Goal: Transaction & Acquisition: Purchase product/service

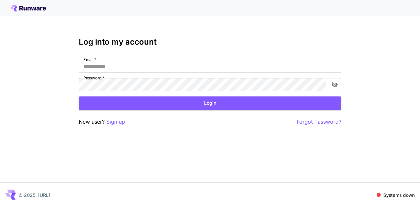
click at [113, 125] on p "Sign up" at bounding box center [115, 122] width 19 height 8
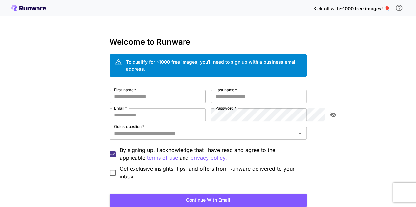
click at [161, 92] on input "First name   *" at bounding box center [157, 96] width 96 height 13
type input "******"
type input "*****"
type input "**********"
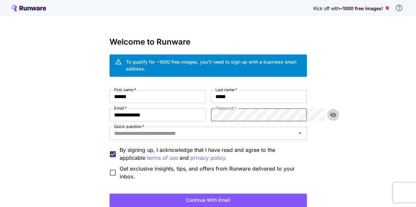
click at [332, 111] on button "toggle password visibility" at bounding box center [333, 115] width 12 height 12
click at [253, 129] on input "Quick question   *" at bounding box center [202, 133] width 182 height 9
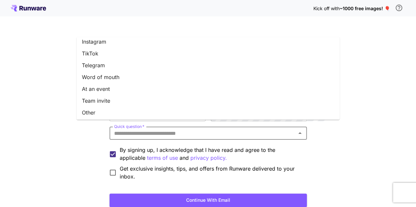
scroll to position [100, 0]
click at [125, 77] on li "Word of mouth" at bounding box center [208, 76] width 263 height 12
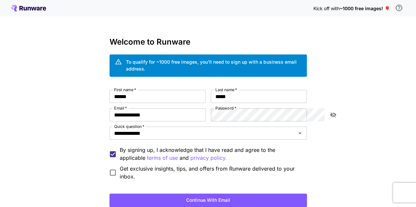
scroll to position [33, 0]
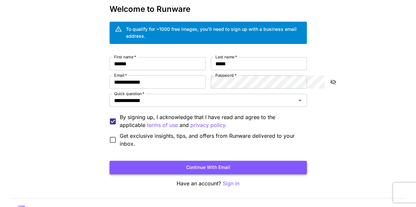
click at [244, 161] on button "Continue with email" at bounding box center [207, 167] width 197 height 13
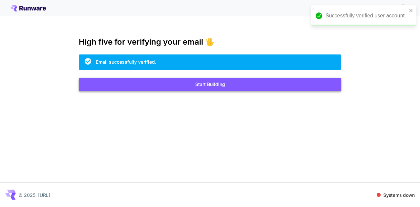
click at [210, 89] on button "Start Building" at bounding box center [210, 84] width 263 height 13
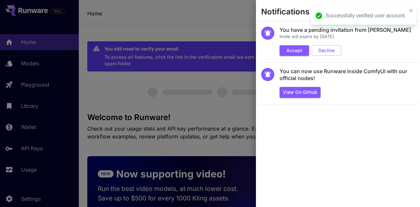
click at [221, 90] on div at bounding box center [210, 103] width 420 height 207
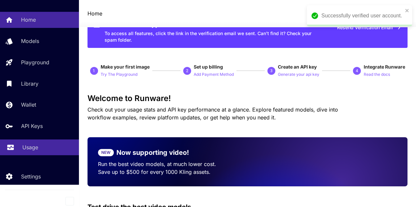
scroll to position [33, 0]
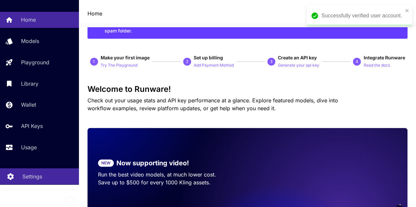
click at [42, 174] on div "Settings" at bounding box center [47, 177] width 51 height 8
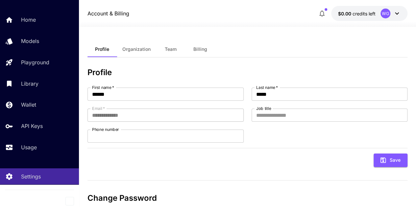
click at [163, 49] on button "Team" at bounding box center [171, 49] width 30 height 16
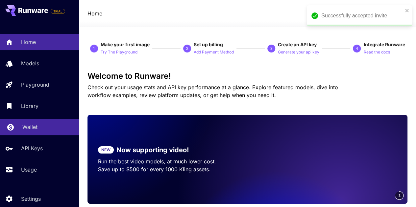
click at [41, 127] on div "Wallet" at bounding box center [47, 127] width 51 height 8
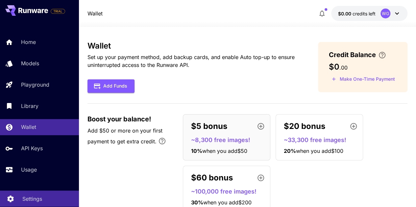
click at [29, 198] on p "Settings" at bounding box center [32, 199] width 20 height 8
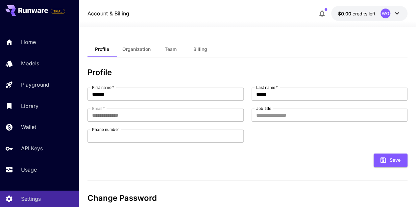
click at [175, 46] on span "Team" at bounding box center [171, 49] width 12 height 6
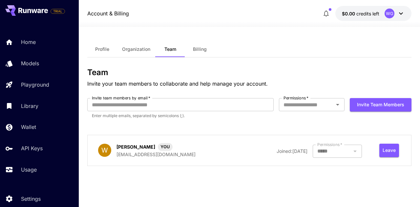
click at [134, 38] on div "Profile Organization Team Billing Team Invite your team members to collaborate …" at bounding box center [249, 117] width 325 height 180
click at [142, 52] on span "Organization" at bounding box center [136, 49] width 28 height 6
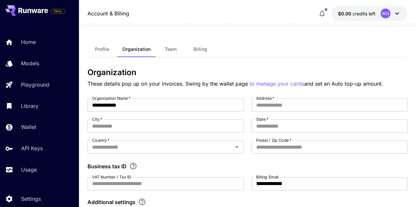
click at [199, 50] on span "Billing" at bounding box center [200, 49] width 14 height 6
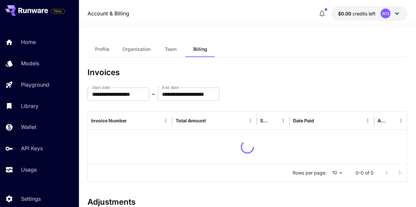
click at [105, 47] on span "Profile" at bounding box center [102, 49] width 14 height 6
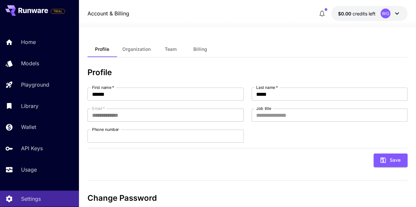
click at [172, 57] on button "Team" at bounding box center [171, 49] width 30 height 16
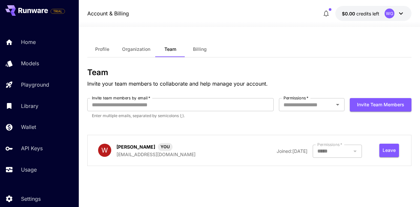
click at [175, 47] on span "Team" at bounding box center [171, 49] width 12 height 6
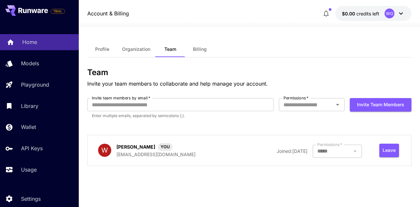
click at [42, 41] on div "Home" at bounding box center [47, 42] width 51 height 8
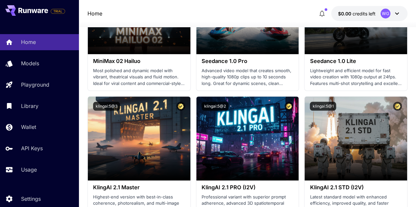
scroll to position [296, 0]
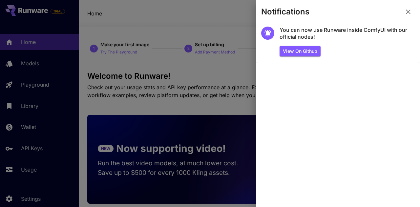
click at [242, 70] on div at bounding box center [210, 103] width 420 height 207
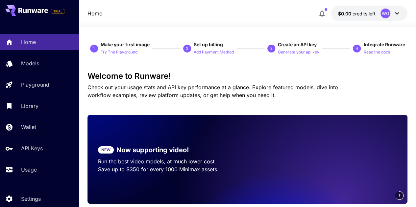
click at [401, 11] on button "$0.00 credits left WG" at bounding box center [369, 13] width 76 height 15
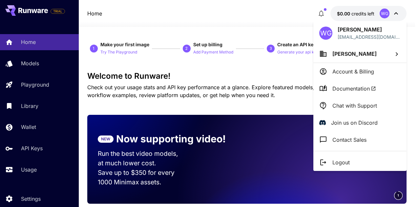
click at [366, 73] on p "Account & Billing" at bounding box center [354, 72] width 42 height 8
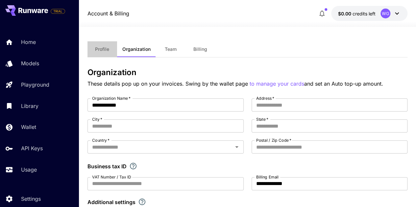
click at [97, 46] on button "Profile" at bounding box center [102, 49] width 30 height 16
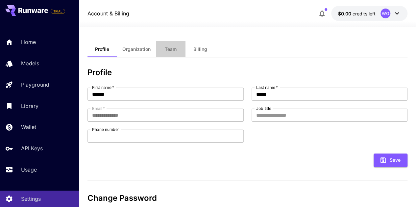
click at [170, 52] on span "Team" at bounding box center [171, 49] width 12 height 6
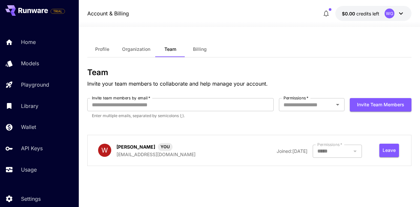
click at [204, 50] on span "Billing" at bounding box center [200, 49] width 14 height 6
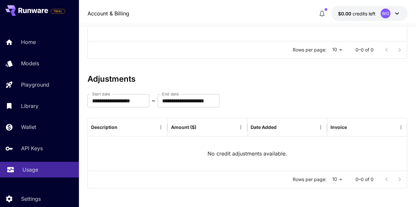
scroll to position [23, 0]
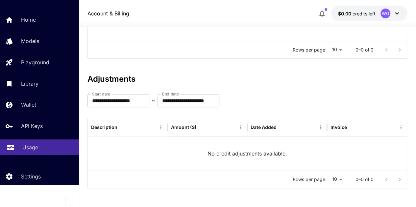
click at [25, 143] on link "Usage" at bounding box center [39, 148] width 79 height 16
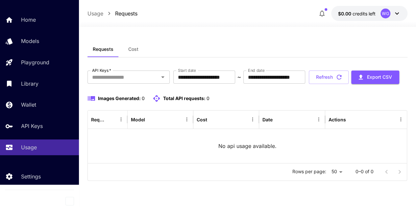
scroll to position [14, 0]
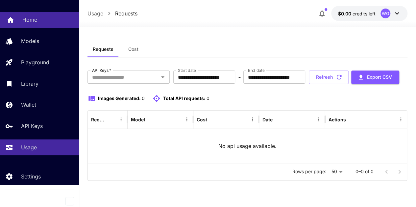
click at [40, 23] on div "Home" at bounding box center [47, 20] width 51 height 8
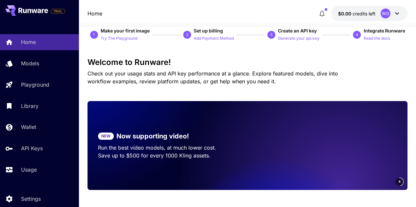
click at [30, 10] on icon at bounding box center [33, 10] width 30 height 5
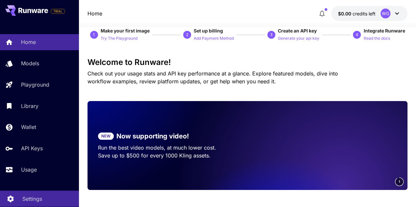
click at [31, 202] on p "Settings" at bounding box center [32, 199] width 20 height 8
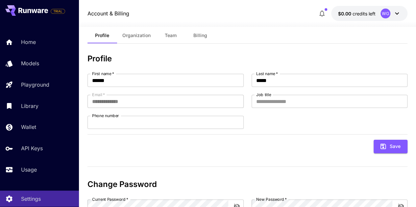
click at [163, 38] on button "Team" at bounding box center [171, 36] width 30 height 16
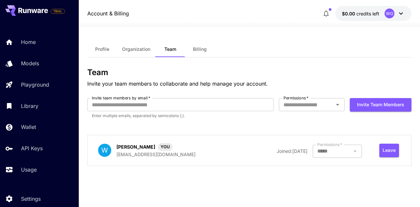
click at [335, 152] on div at bounding box center [337, 151] width 49 height 13
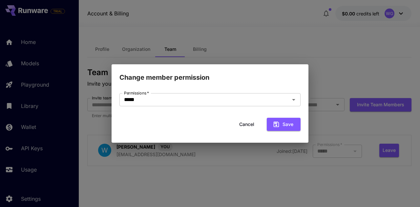
click at [219, 188] on div "Change member permission Permissions   * ***** Permissions   * Cancel Save" at bounding box center [210, 103] width 420 height 207
click at [245, 123] on button "Cancel" at bounding box center [247, 124] width 30 height 13
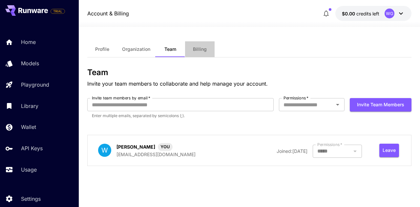
click at [200, 46] on button "Billing" at bounding box center [200, 49] width 30 height 16
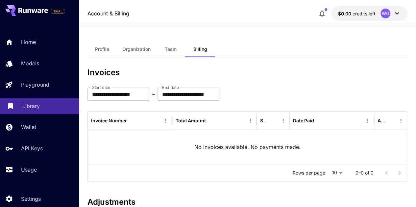
click at [35, 108] on p "Library" at bounding box center [30, 106] width 17 height 8
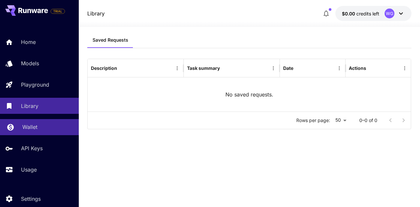
click at [36, 131] on p "Wallet" at bounding box center [29, 127] width 15 height 8
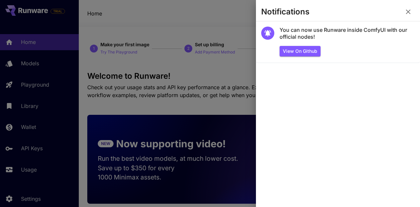
click at [411, 12] on icon "button" at bounding box center [409, 12] width 8 height 8
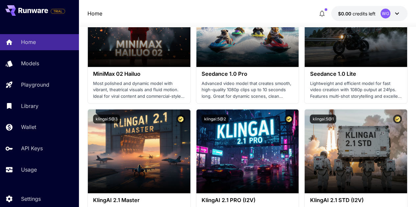
scroll to position [99, 0]
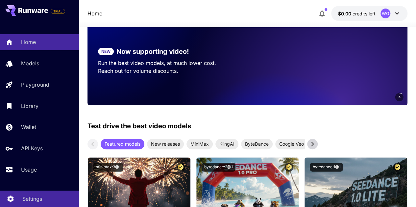
click at [30, 200] on p "Settings" at bounding box center [32, 199] width 20 height 8
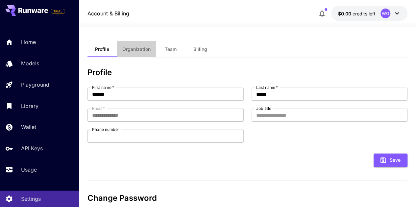
click at [138, 51] on span "Organization" at bounding box center [136, 49] width 28 height 6
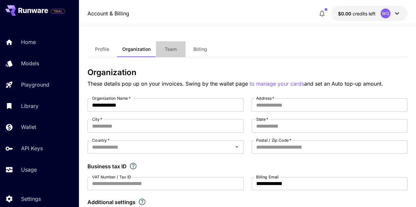
click at [172, 46] on button "Team" at bounding box center [171, 49] width 30 height 16
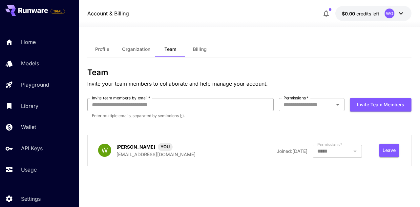
click at [109, 107] on input "Invite team members by email   *" at bounding box center [180, 104] width 187 height 13
click at [317, 103] on input "Permissions   *" at bounding box center [306, 104] width 51 height 9
click at [317, 68] on h3 "Team" at bounding box center [249, 72] width 325 height 9
click at [201, 52] on button "Billing" at bounding box center [200, 49] width 30 height 16
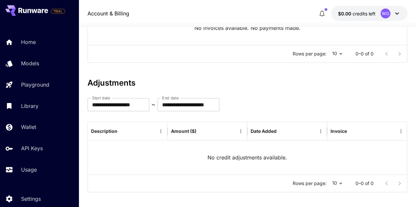
scroll to position [123, 0]
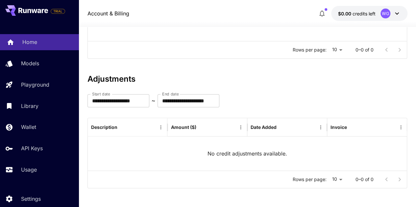
click at [47, 41] on div "Home" at bounding box center [47, 42] width 51 height 8
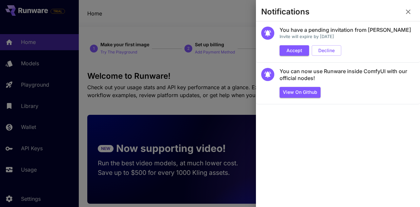
click at [291, 48] on button "Accept" at bounding box center [295, 50] width 30 height 11
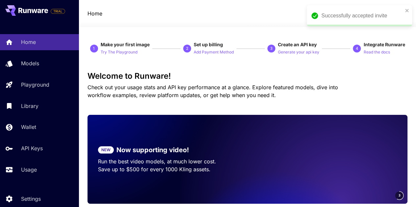
click at [371, 15] on div "Successfully accepted invite" at bounding box center [361, 16] width 81 height 8
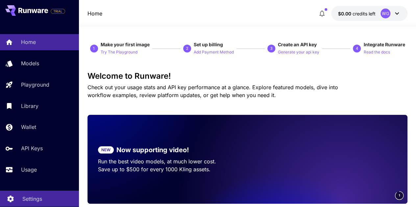
click at [33, 203] on p "Settings" at bounding box center [32, 199] width 20 height 8
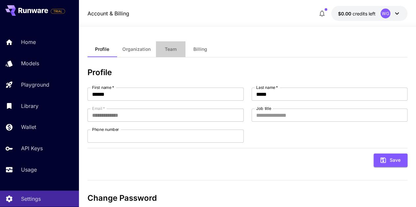
click at [171, 50] on span "Team" at bounding box center [171, 49] width 12 height 6
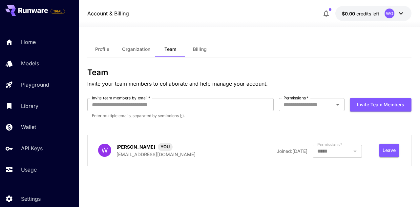
click at [141, 50] on span "Organization" at bounding box center [136, 49] width 28 height 6
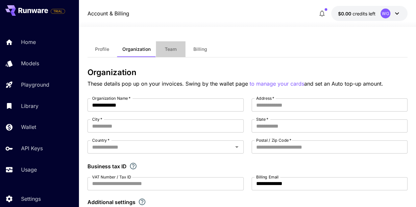
click at [176, 52] on span "Team" at bounding box center [171, 49] width 12 height 6
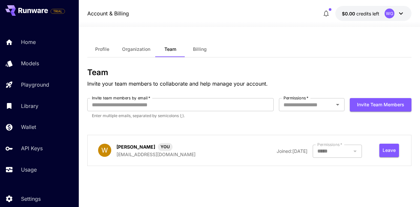
click at [395, 9] on div "WG" at bounding box center [395, 14] width 20 height 10
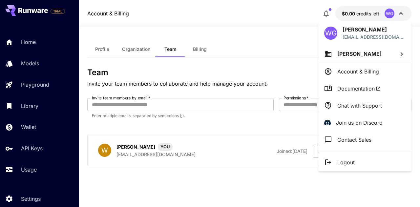
click at [351, 163] on p "Logout" at bounding box center [346, 163] width 17 height 8
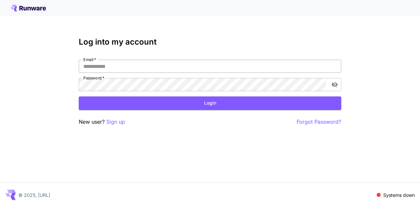
click at [108, 69] on input "Email   *" at bounding box center [210, 66] width 263 height 13
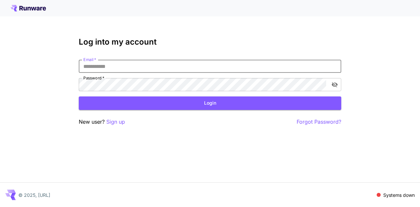
type input "**********"
click at [195, 102] on button "Login" at bounding box center [210, 103] width 263 height 13
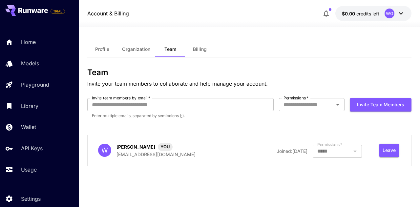
click at [198, 48] on span "Billing" at bounding box center [200, 49] width 14 height 6
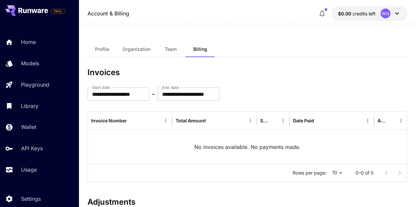
click at [142, 49] on span "Organization" at bounding box center [136, 49] width 28 height 6
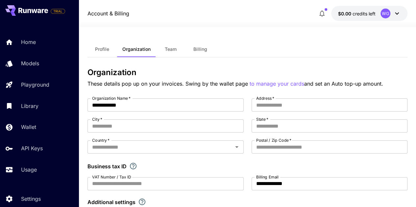
click at [166, 44] on button "Team" at bounding box center [171, 49] width 30 height 16
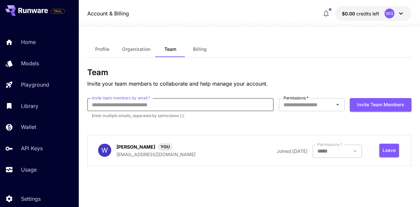
click at [148, 103] on input "Invite team members by email   *" at bounding box center [180, 104] width 187 height 13
type input "*******"
click at [350, 98] on button "Invite team members" at bounding box center [381, 104] width 62 height 13
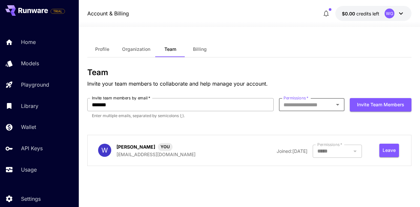
type input "*"
click at [148, 103] on input "*******" at bounding box center [180, 104] width 187 height 13
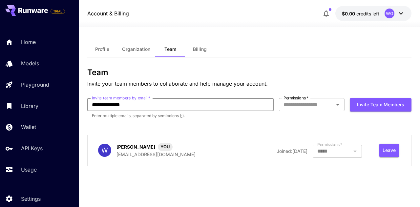
type input "**********"
click at [145, 107] on input "**********" at bounding box center [180, 104] width 187 height 13
click at [313, 106] on input "Permissions   *" at bounding box center [306, 104] width 51 height 9
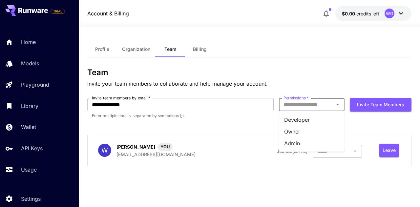
click at [298, 134] on li "Owner" at bounding box center [312, 132] width 66 height 12
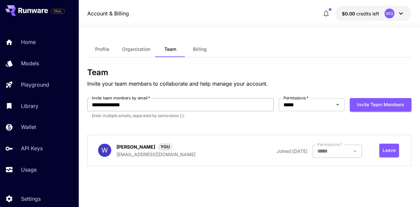
click at [202, 105] on input "**********" at bounding box center [180, 104] width 187 height 13
click at [371, 107] on button "Invite team members" at bounding box center [381, 104] width 62 height 13
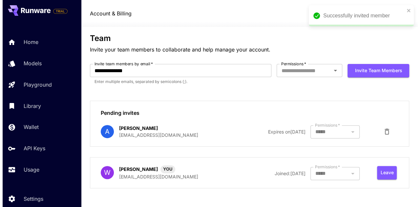
scroll to position [34, 0]
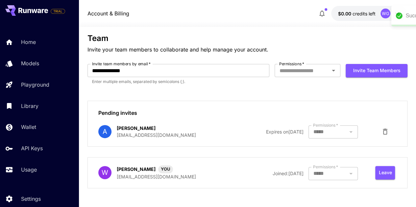
click at [389, 130] on button "button" at bounding box center [384, 131] width 13 height 13
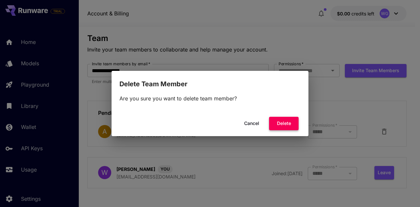
click at [273, 128] on button "Delete" at bounding box center [284, 123] width 30 height 13
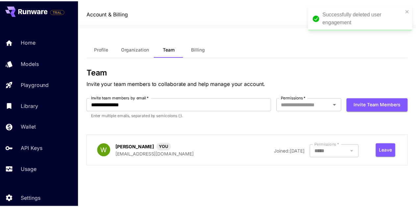
scroll to position [0, 0]
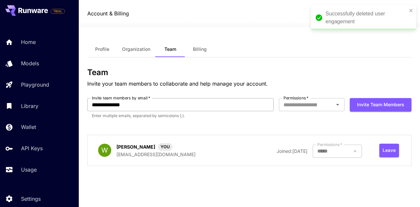
click at [157, 101] on input "**********" at bounding box center [180, 104] width 187 height 13
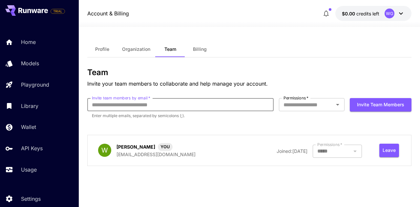
paste input "**********"
type input "**********"
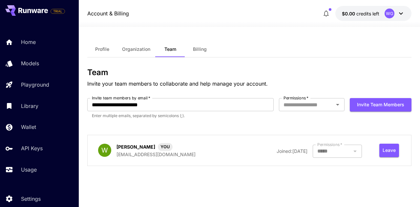
click at [170, 128] on div "**********" at bounding box center [249, 119] width 325 height 103
click at [341, 105] on icon "Open" at bounding box center [338, 105] width 8 height 8
click at [311, 130] on li "Owner" at bounding box center [312, 132] width 66 height 12
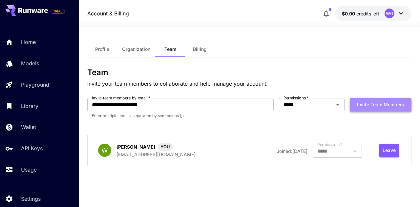
click at [378, 105] on button "Invite team members" at bounding box center [381, 104] width 62 height 13
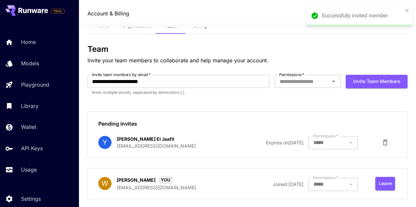
scroll to position [33, 0]
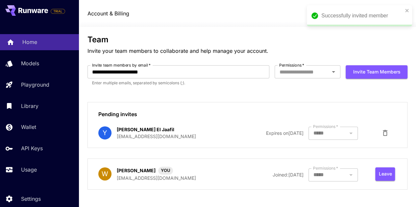
click at [27, 40] on p "Home" at bounding box center [29, 42] width 15 height 8
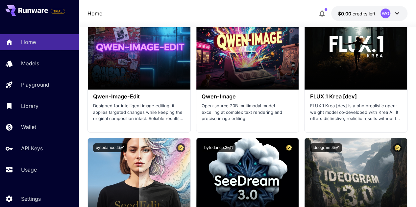
scroll to position [1182, 0]
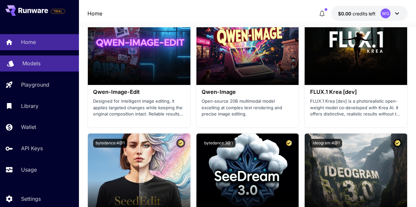
click at [30, 60] on p "Models" at bounding box center [31, 63] width 18 height 8
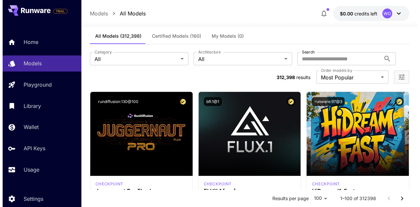
scroll to position [296, 0]
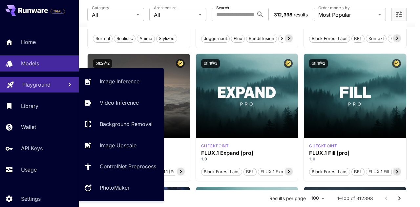
click at [47, 86] on p "Playground" at bounding box center [36, 85] width 28 height 8
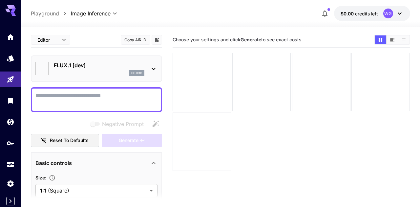
type input "**********"
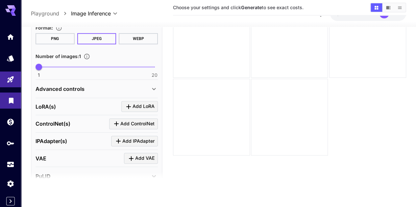
scroll to position [223, 0]
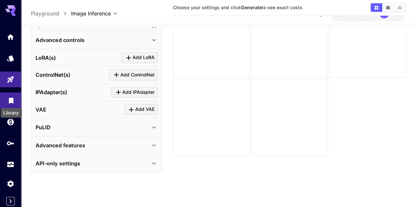
click at [10, 102] on icon "Library" at bounding box center [11, 99] width 8 height 8
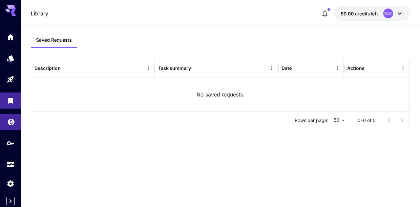
click at [12, 118] on icon "Wallet" at bounding box center [11, 120] width 8 height 8
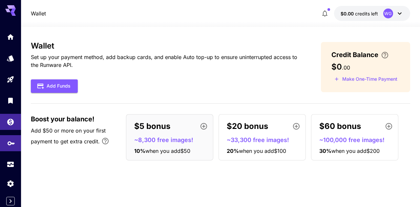
click at [10, 147] on link at bounding box center [10, 143] width 21 height 16
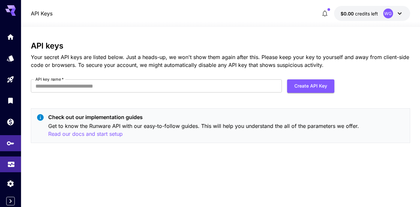
click at [11, 164] on icon "Usage" at bounding box center [11, 163] width 8 height 8
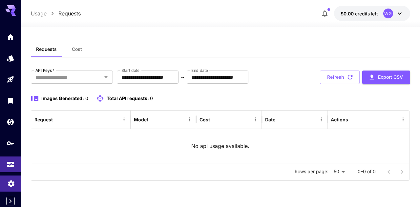
click at [11, 185] on icon "Settings" at bounding box center [11, 182] width 6 height 7
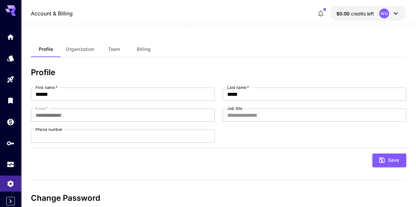
click at [80, 52] on button "Organization" at bounding box center [79, 49] width 39 height 16
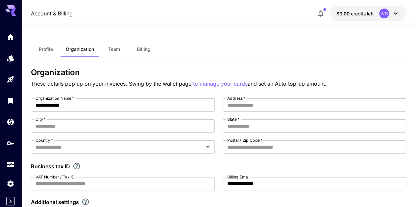
click at [111, 51] on span "Team" at bounding box center [114, 49] width 12 height 6
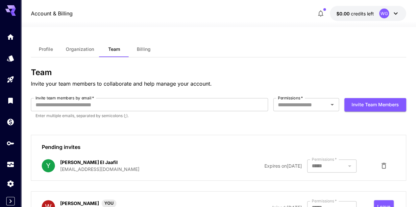
click at [144, 48] on span "Billing" at bounding box center [144, 49] width 14 height 6
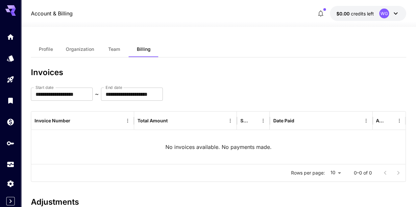
click at [115, 50] on span "Team" at bounding box center [114, 49] width 12 height 6
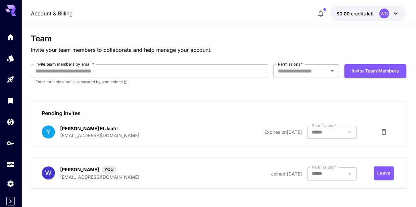
scroll to position [34, 0]
drag, startPoint x: 74, startPoint y: 37, endPoint x: 84, endPoint y: 29, distance: 12.9
click at [74, 37] on h3 "Team" at bounding box center [218, 38] width 375 height 9
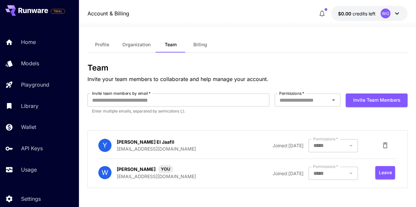
click at [204, 40] on button "Billing" at bounding box center [200, 45] width 30 height 16
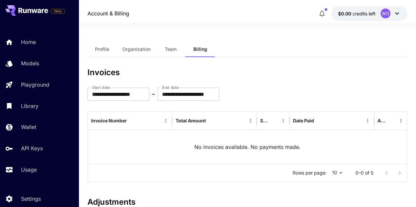
click at [130, 49] on span "Organization" at bounding box center [136, 49] width 28 height 6
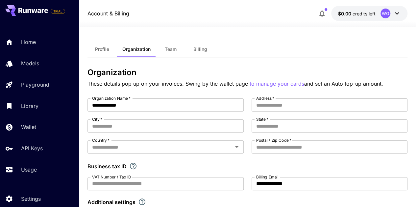
click at [101, 48] on span "Profile" at bounding box center [102, 49] width 14 height 6
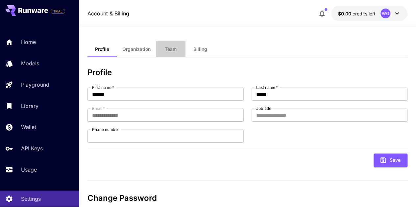
click at [175, 52] on span "Team" at bounding box center [171, 49] width 12 height 6
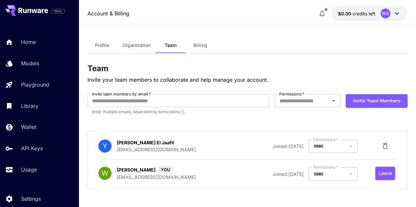
scroll to position [5, 0]
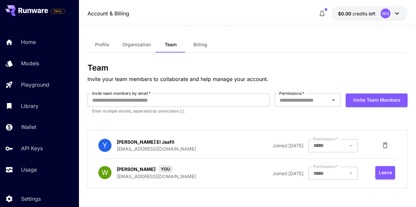
click at [101, 120] on div "Team Invite your team members to collaborate and help manage your account. Invi…" at bounding box center [247, 128] width 320 height 130
click at [348, 143] on div at bounding box center [332, 145] width 49 height 13
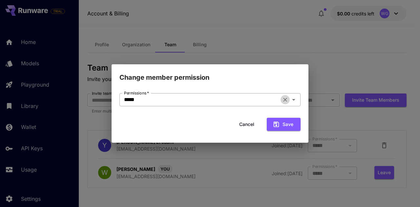
click at [284, 101] on icon "Clear" at bounding box center [285, 100] width 7 height 7
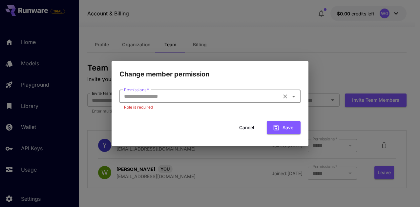
click at [295, 97] on icon "Open" at bounding box center [294, 97] width 8 height 8
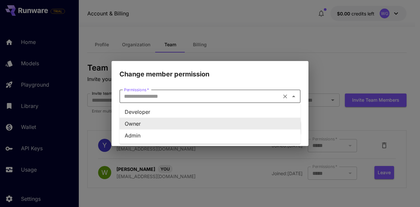
type input "*****"
click at [340, 121] on div "Change member permission Permissions   * ***** Permissions   * Role is required…" at bounding box center [210, 103] width 420 height 207
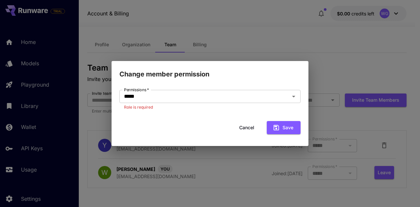
click at [247, 125] on button "Cancel" at bounding box center [247, 127] width 30 height 13
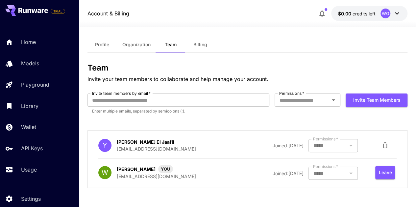
click at [204, 46] on span "Billing" at bounding box center [200, 45] width 14 height 6
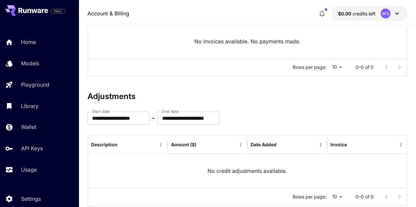
scroll to position [123, 0]
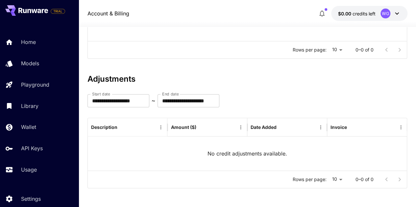
click at [96, 64] on div "**********" at bounding box center [247, 69] width 320 height 249
click at [398, 11] on icon at bounding box center [397, 14] width 8 height 8
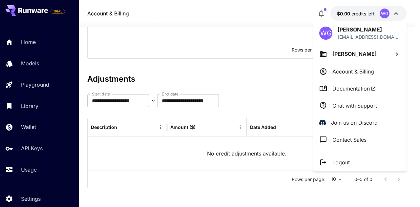
click at [400, 55] on icon at bounding box center [397, 54] width 8 height 8
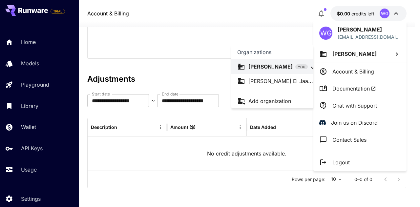
click at [282, 79] on p "Youniss El Jaa..." at bounding box center [281, 81] width 65 height 8
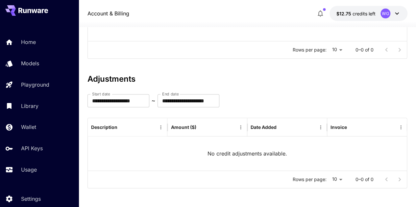
click at [393, 10] on icon at bounding box center [397, 14] width 8 height 8
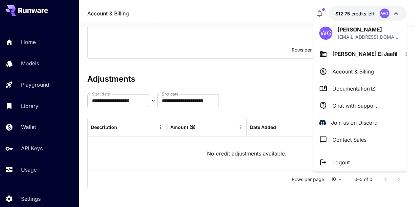
click at [403, 54] on icon at bounding box center [407, 54] width 8 height 8
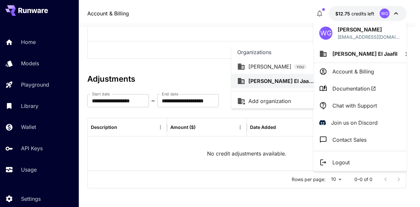
click at [382, 51] on div at bounding box center [210, 103] width 420 height 207
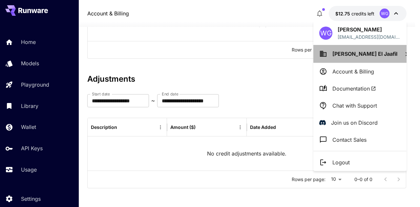
click at [357, 54] on span "Youniss El Jaafil" at bounding box center [365, 54] width 65 height 7
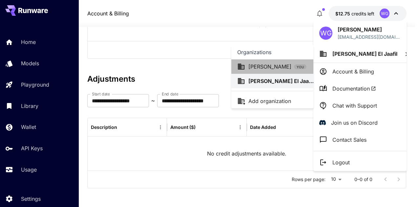
click at [271, 66] on p "Wiktor Grzyb" at bounding box center [270, 67] width 43 height 8
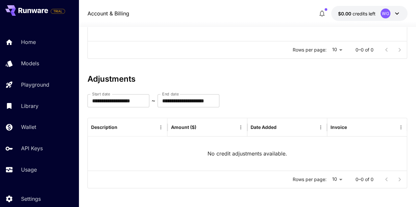
click at [394, 16] on icon at bounding box center [397, 14] width 8 height 8
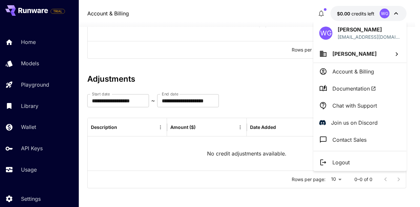
click at [389, 48] on li "Wiktor Grzyb" at bounding box center [360, 54] width 93 height 18
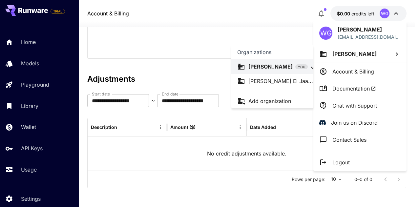
click at [278, 82] on p "Youniss El Jaa..." at bounding box center [281, 81] width 65 height 8
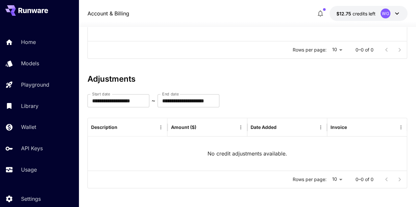
click at [352, 12] on span "credits left" at bounding box center [363, 14] width 23 height 6
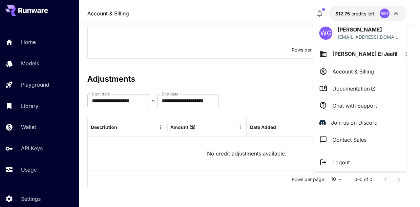
click at [356, 75] on p "Account & Billing" at bounding box center [354, 72] width 42 height 8
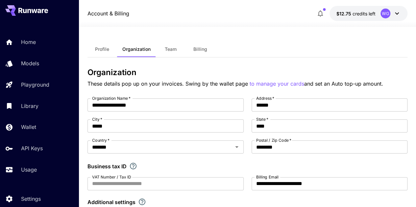
drag, startPoint x: 202, startPoint y: 45, endPoint x: 221, endPoint y: 63, distance: 27.0
click at [201, 45] on button "Billing" at bounding box center [200, 49] width 30 height 16
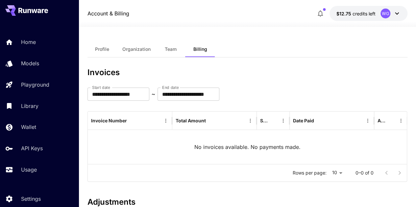
click at [142, 43] on button "Organization" at bounding box center [136, 49] width 39 height 16
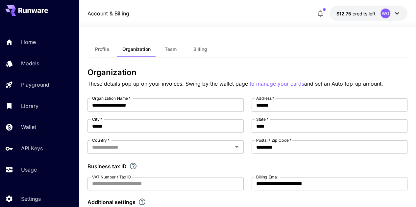
type input "*******"
click at [204, 45] on button "Billing" at bounding box center [200, 49] width 30 height 16
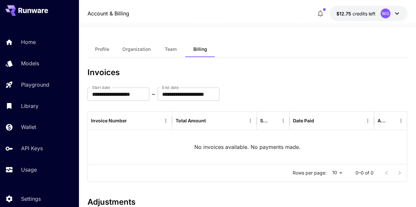
click at [170, 48] on span "Team" at bounding box center [171, 49] width 12 height 6
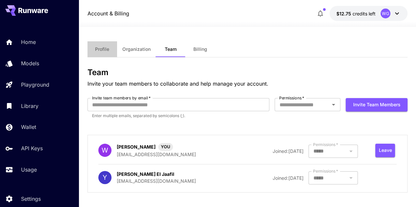
click at [103, 49] on span "Profile" at bounding box center [102, 49] width 14 height 6
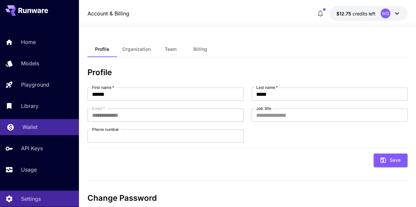
click at [29, 122] on link "Wallet" at bounding box center [39, 127] width 79 height 16
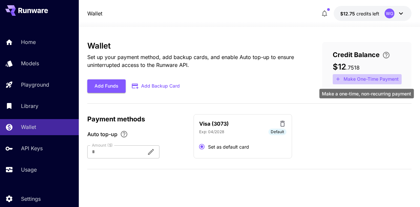
click at [350, 77] on button "Make One-Time Payment" at bounding box center [367, 79] width 69 height 10
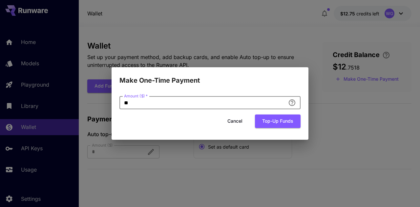
drag, startPoint x: 132, startPoint y: 105, endPoint x: 120, endPoint y: 104, distance: 12.2
click at [120, 104] on input "**" at bounding box center [203, 102] width 166 height 13
type input "**"
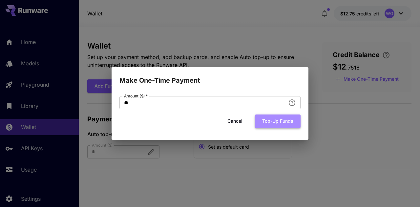
click at [269, 120] on button "Top-up funds" at bounding box center [278, 121] width 46 height 13
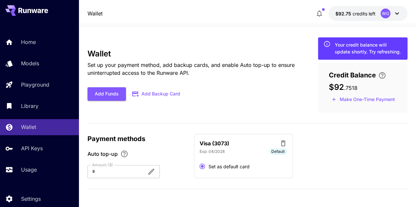
scroll to position [5, 0]
